Goal: Transaction & Acquisition: Purchase product/service

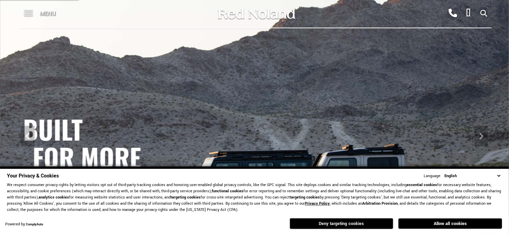
click at [341, 221] on button "Deny targeting cookies" at bounding box center [342, 224] width 104 height 11
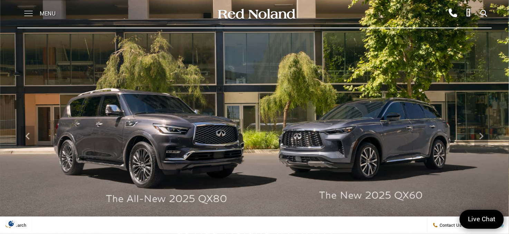
click at [26, 13] on span at bounding box center [28, 14] width 9 height 28
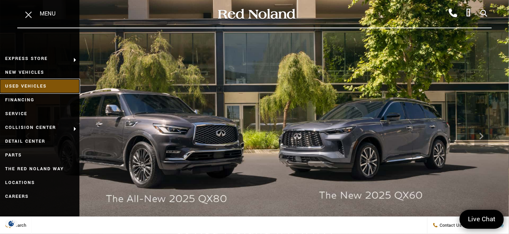
click at [41, 86] on link "Used Vehicles" at bounding box center [39, 86] width 79 height 14
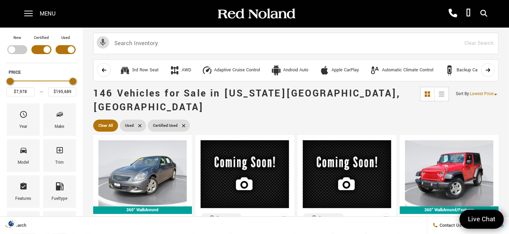
click at [58, 47] on div "Filter by Vehicle Type" at bounding box center [66, 49] width 20 height 9
type input "$35,689"
type input "$100,189"
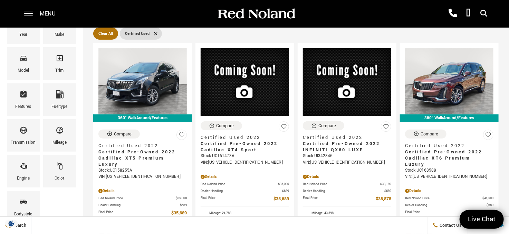
scroll to position [104, 0]
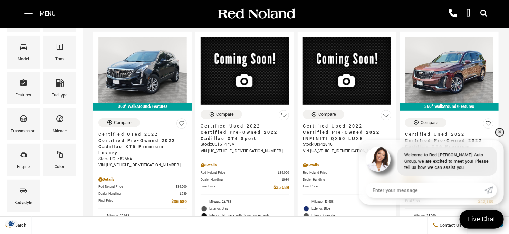
click at [500, 130] on link "✕" at bounding box center [499, 132] width 8 height 8
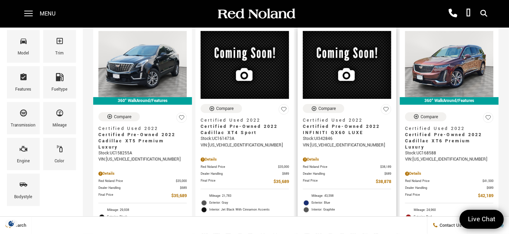
scroll to position [69, 0]
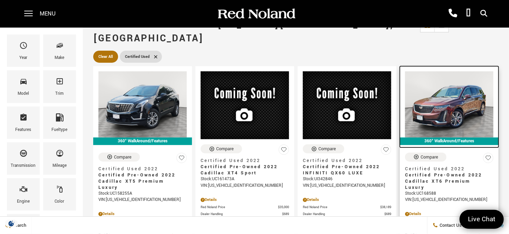
click at [457, 92] on img at bounding box center [449, 104] width 88 height 66
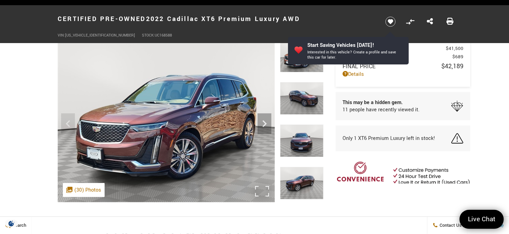
scroll to position [35, 0]
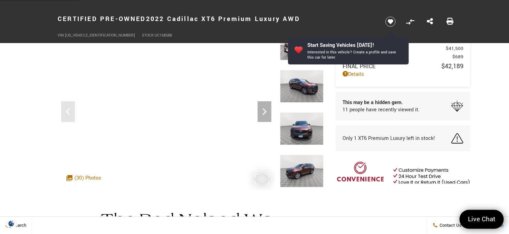
click at [81, 178] on div ".cls-1, .cls-3 { fill: #c50033; } .cls-1 { clip-rule: evenodd; } .cls-2 { clip-…" at bounding box center [84, 178] width 42 height 14
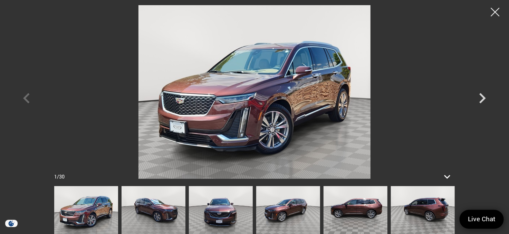
click at [408, 208] on img at bounding box center [423, 210] width 64 height 48
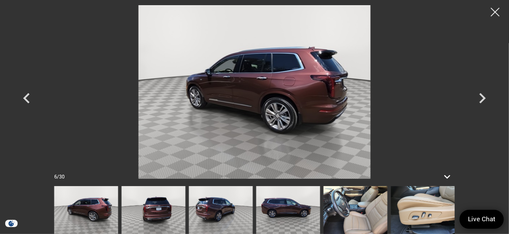
click at [351, 215] on img at bounding box center [355, 210] width 64 height 48
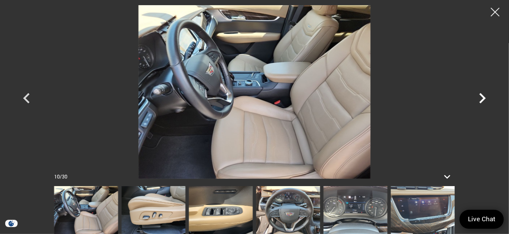
click at [484, 96] on icon "Next" at bounding box center [482, 98] width 21 height 21
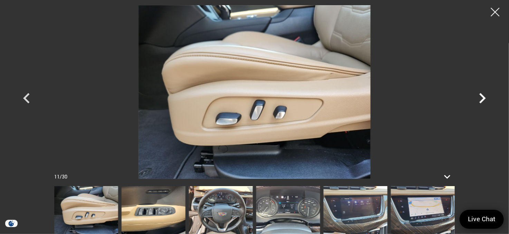
click at [484, 96] on icon "Next" at bounding box center [482, 98] width 21 height 21
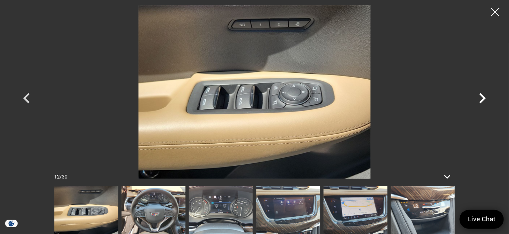
click at [484, 96] on icon "Next" at bounding box center [482, 98] width 21 height 21
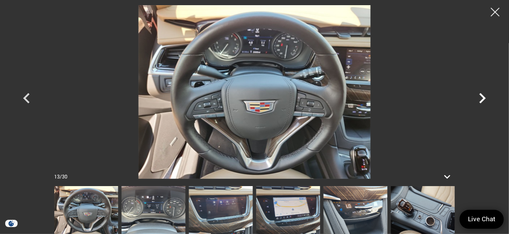
click at [484, 96] on icon "Next" at bounding box center [482, 98] width 21 height 21
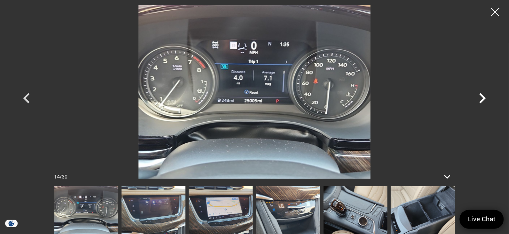
click at [484, 96] on icon "Next" at bounding box center [482, 98] width 21 height 21
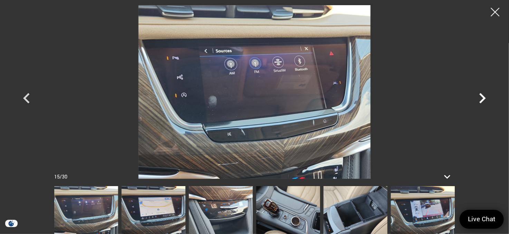
click at [484, 96] on icon "Next" at bounding box center [482, 98] width 21 height 21
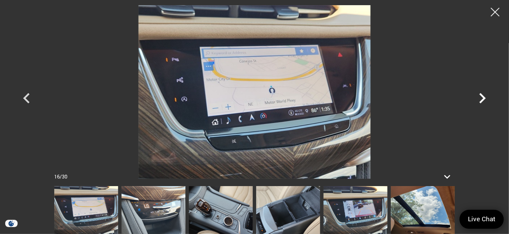
click at [484, 96] on icon "Next" at bounding box center [482, 98] width 21 height 21
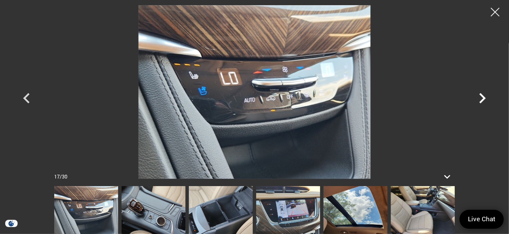
click at [484, 96] on icon "Next" at bounding box center [482, 98] width 21 height 21
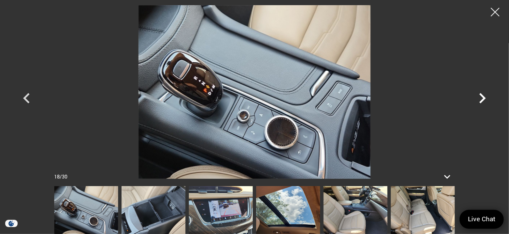
click at [484, 96] on icon "Next" at bounding box center [482, 98] width 21 height 21
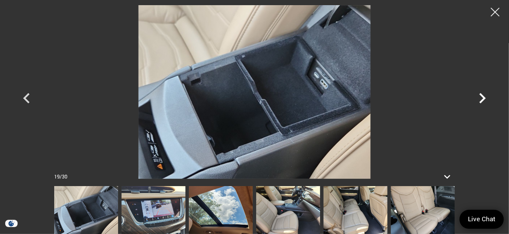
click at [484, 96] on icon "Next" at bounding box center [482, 98] width 21 height 21
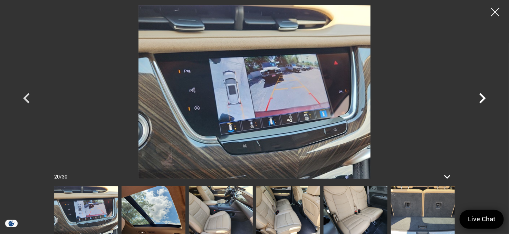
click at [484, 96] on icon "Next" at bounding box center [482, 98] width 21 height 21
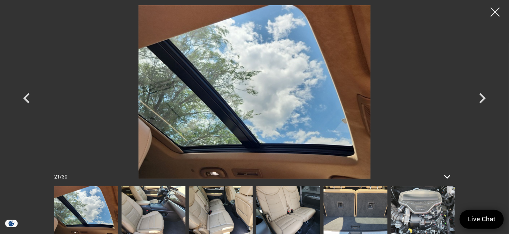
click at [494, 13] on div at bounding box center [495, 12] width 18 height 18
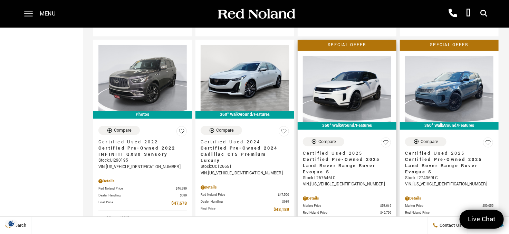
scroll to position [725, 0]
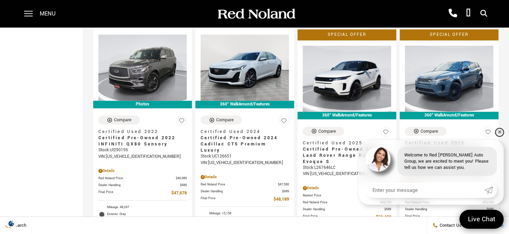
click at [501, 131] on link "✕" at bounding box center [499, 132] width 8 height 8
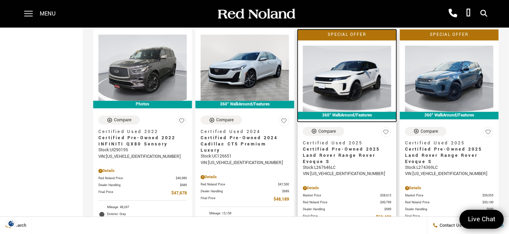
click at [356, 69] on img at bounding box center [347, 79] width 88 height 66
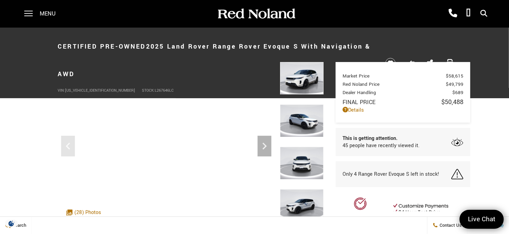
click at [301, 192] on img at bounding box center [301, 206] width 43 height 33
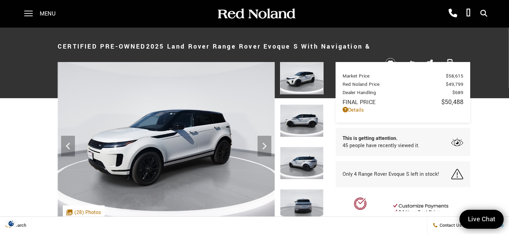
click at [311, 154] on img at bounding box center [301, 163] width 43 height 33
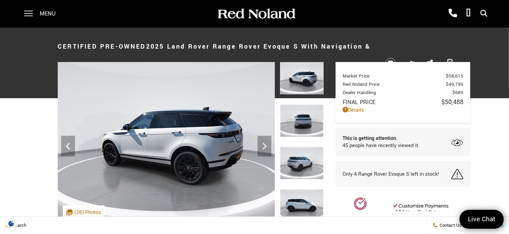
click at [303, 120] on img at bounding box center [301, 121] width 43 height 33
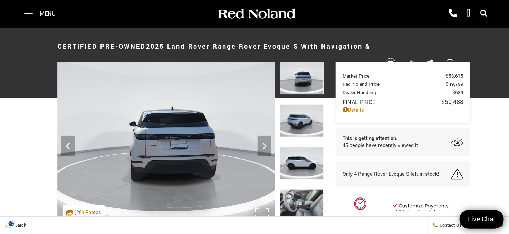
click at [200, 137] on img at bounding box center [166, 143] width 217 height 163
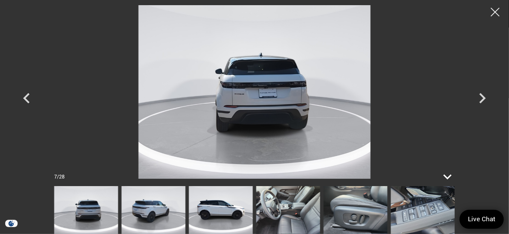
click at [448, 176] on icon at bounding box center [447, 177] width 17 height 17
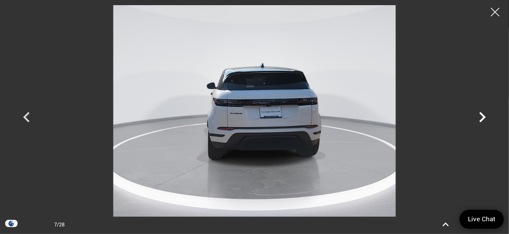
click at [482, 113] on icon "Next" at bounding box center [482, 117] width 21 height 21
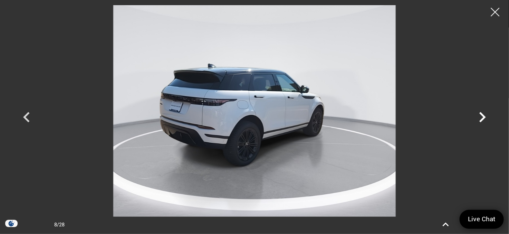
click at [482, 113] on icon "Next" at bounding box center [482, 117] width 21 height 21
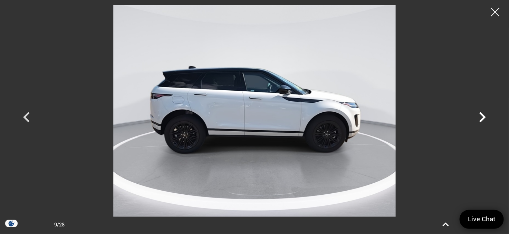
click at [482, 113] on icon "Next" at bounding box center [482, 117] width 21 height 21
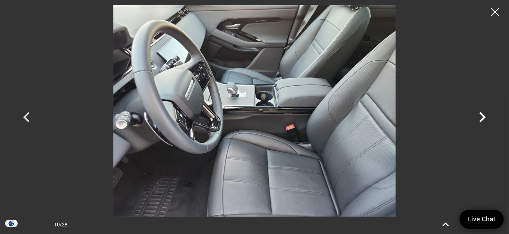
click at [482, 113] on icon "Next" at bounding box center [482, 117] width 21 height 21
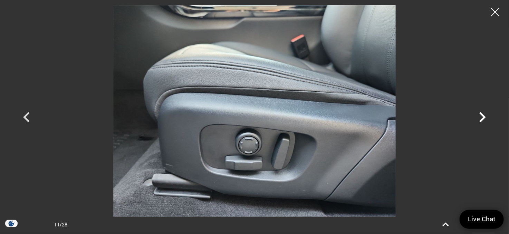
click at [482, 113] on icon "Next" at bounding box center [482, 117] width 21 height 21
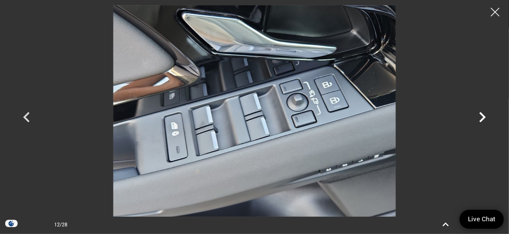
click at [482, 113] on icon "Next" at bounding box center [482, 117] width 21 height 21
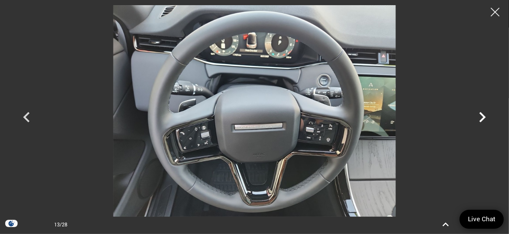
click at [482, 113] on icon "Next" at bounding box center [482, 117] width 21 height 21
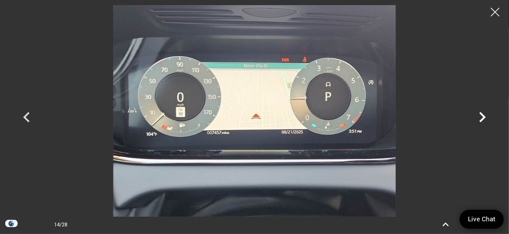
click at [482, 113] on icon "Next" at bounding box center [482, 117] width 21 height 21
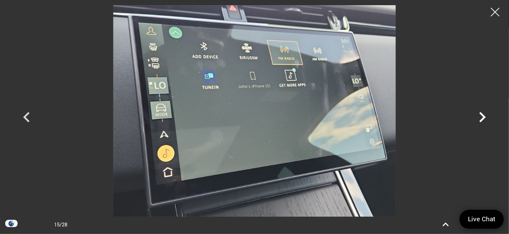
click at [482, 113] on icon "Next" at bounding box center [482, 117] width 21 height 21
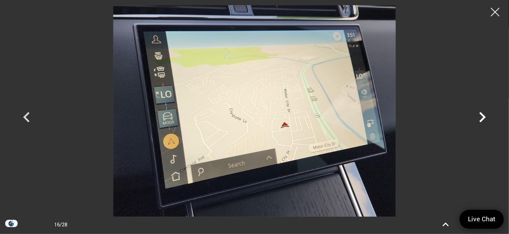
click at [482, 113] on icon "Next" at bounding box center [482, 117] width 21 height 21
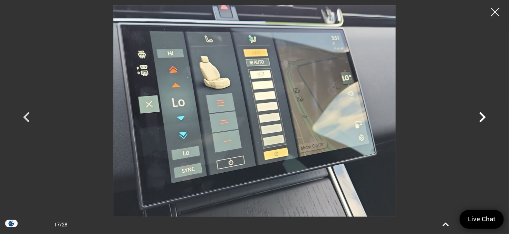
click at [482, 113] on icon "Next" at bounding box center [482, 117] width 21 height 21
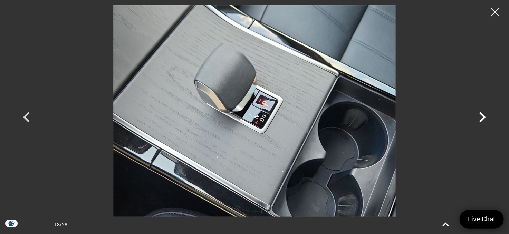
click at [482, 113] on icon "Next" at bounding box center [482, 117] width 21 height 21
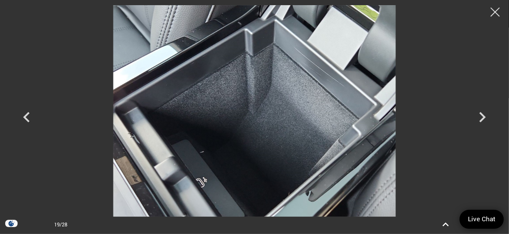
click at [493, 9] on div at bounding box center [495, 12] width 18 height 18
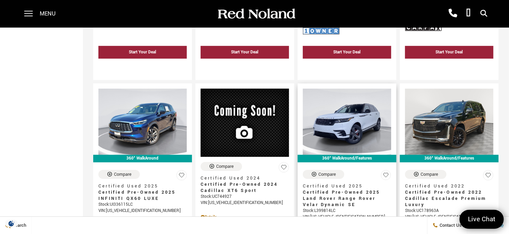
scroll to position [1001, 0]
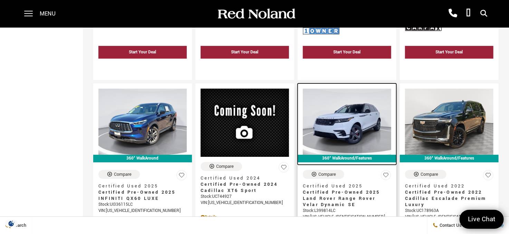
click at [354, 110] on img at bounding box center [347, 122] width 88 height 66
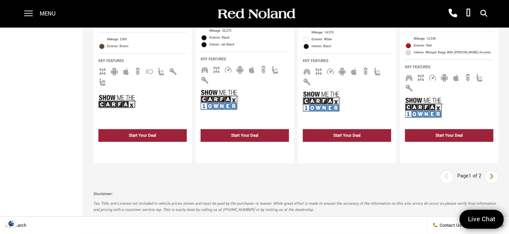
scroll to position [1554, 0]
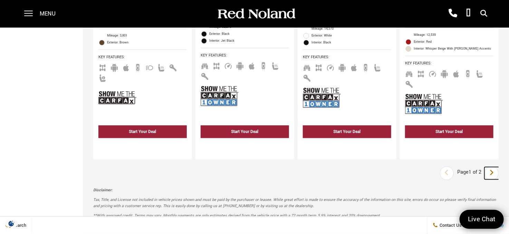
click at [494, 167] on icon "next page" at bounding box center [492, 172] width 4 height 11
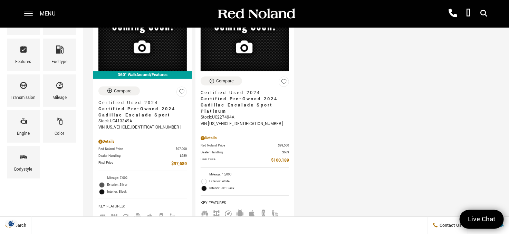
scroll to position [138, 0]
